Goal: Task Accomplishment & Management: Manage account settings

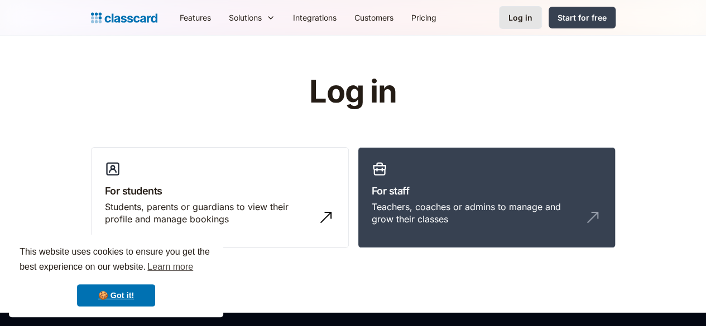
click at [532, 17] on div "Log in" at bounding box center [520, 18] width 24 height 12
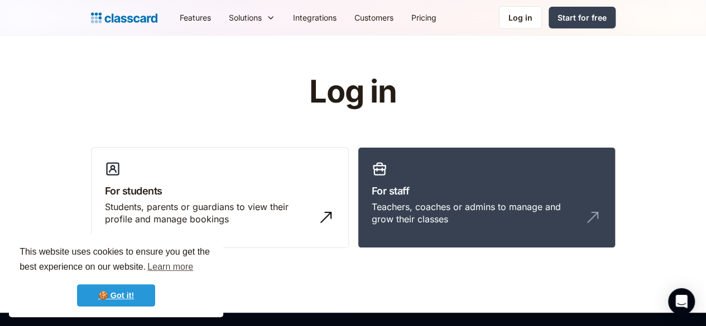
click at [148, 293] on link "🍪 Got it!" at bounding box center [116, 295] width 78 height 22
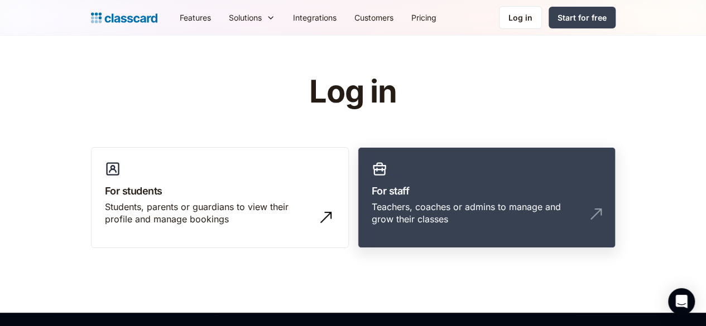
click at [482, 210] on div "Teachers, coaches or admins to manage and grow their classes" at bounding box center [474, 213] width 207 height 25
